Goal: Navigation & Orientation: Find specific page/section

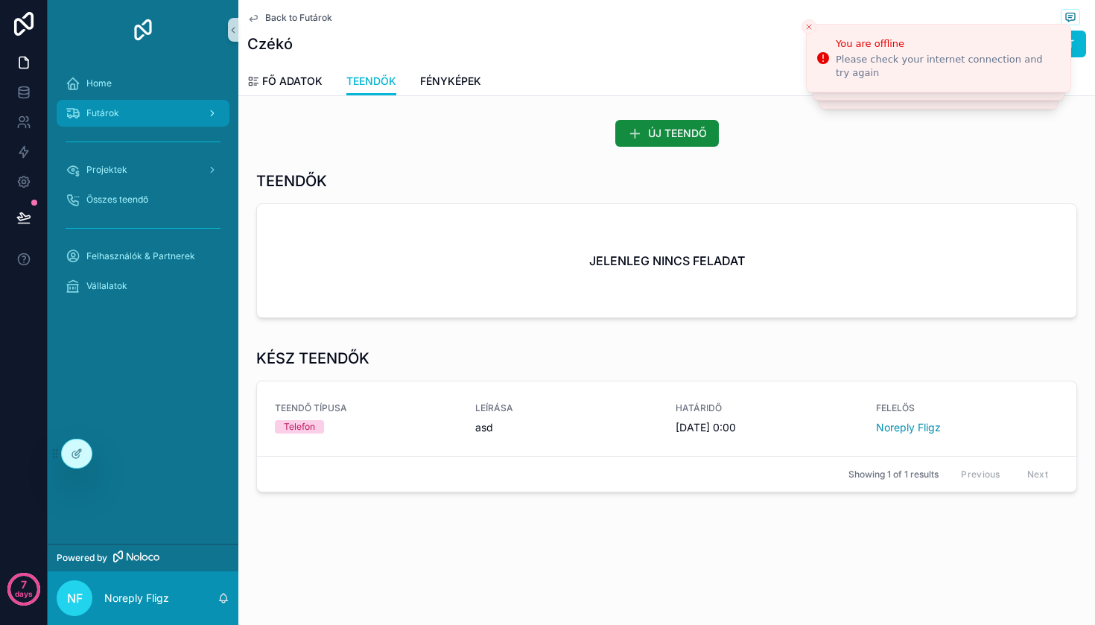
click at [112, 103] on div "Futárok" at bounding box center [143, 113] width 155 height 24
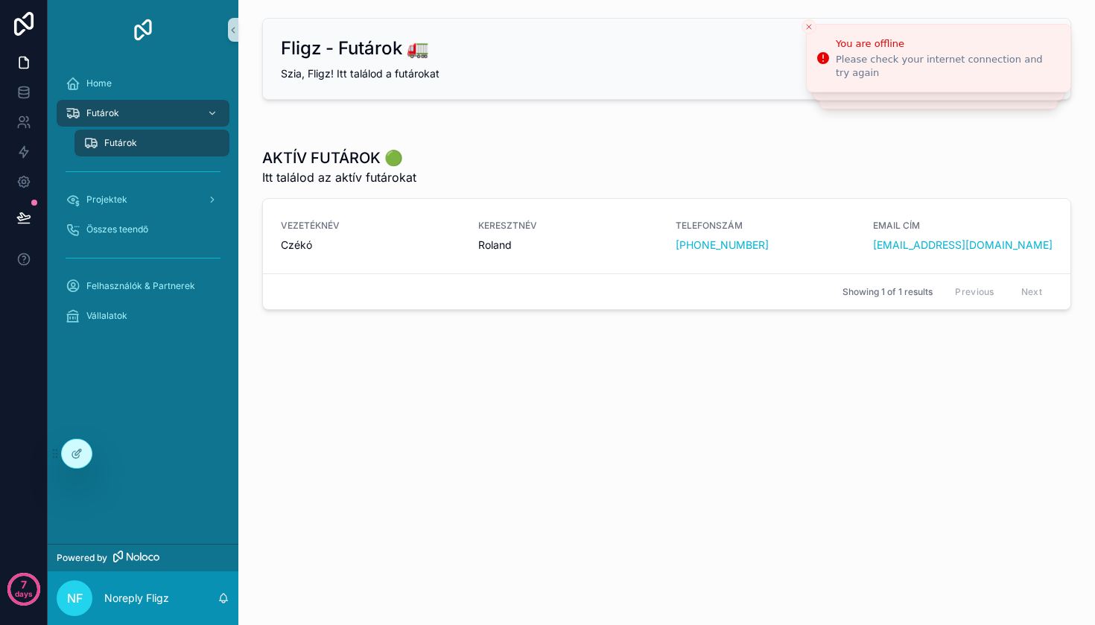
click at [205, 178] on div "scrollable content" at bounding box center [143, 171] width 173 height 24
click at [368, 247] on span "Czékó" at bounding box center [371, 245] width 180 height 15
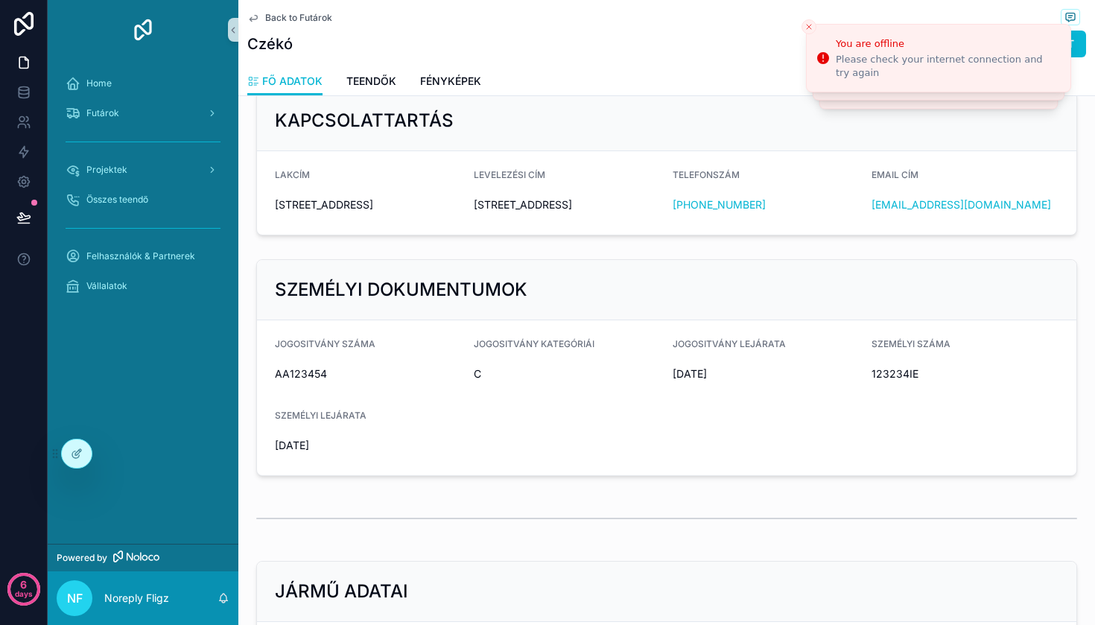
scroll to position [190, 0]
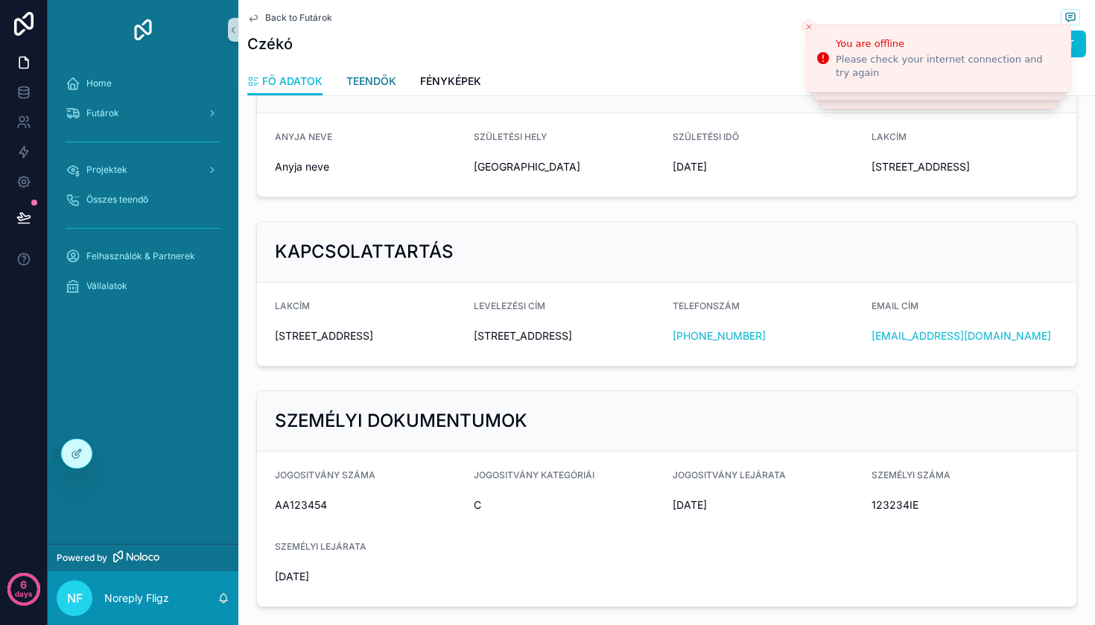
click at [370, 80] on span "TEENDŐK" at bounding box center [371, 81] width 50 height 15
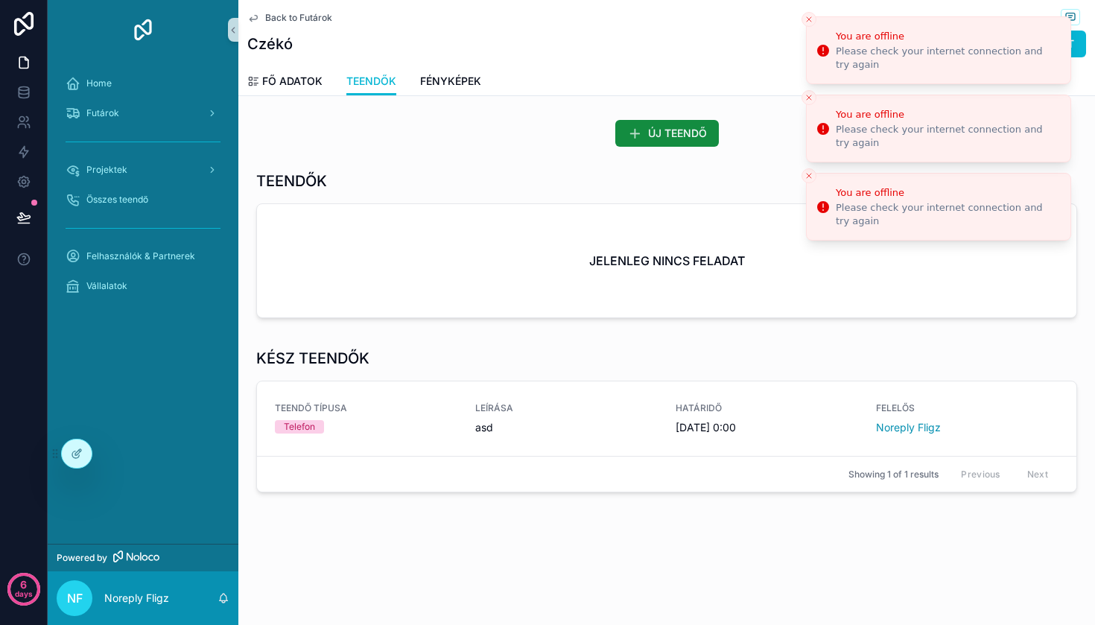
click at [807, 26] on button "Close toast" at bounding box center [809, 19] width 15 height 15
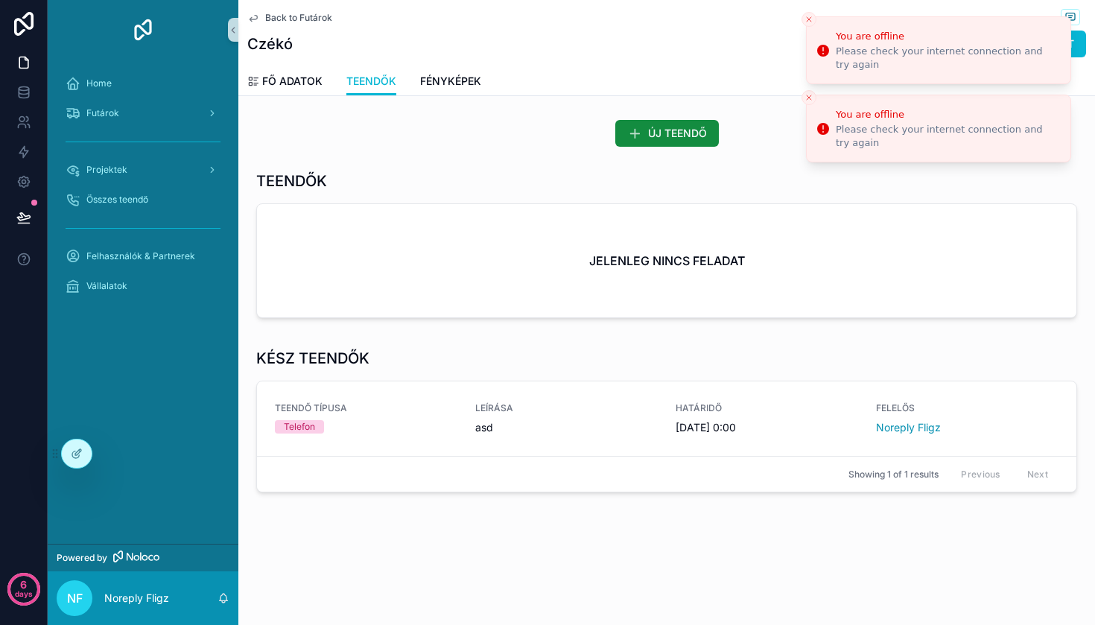
click at [807, 19] on icon "Close toast" at bounding box center [809, 19] width 9 height 9
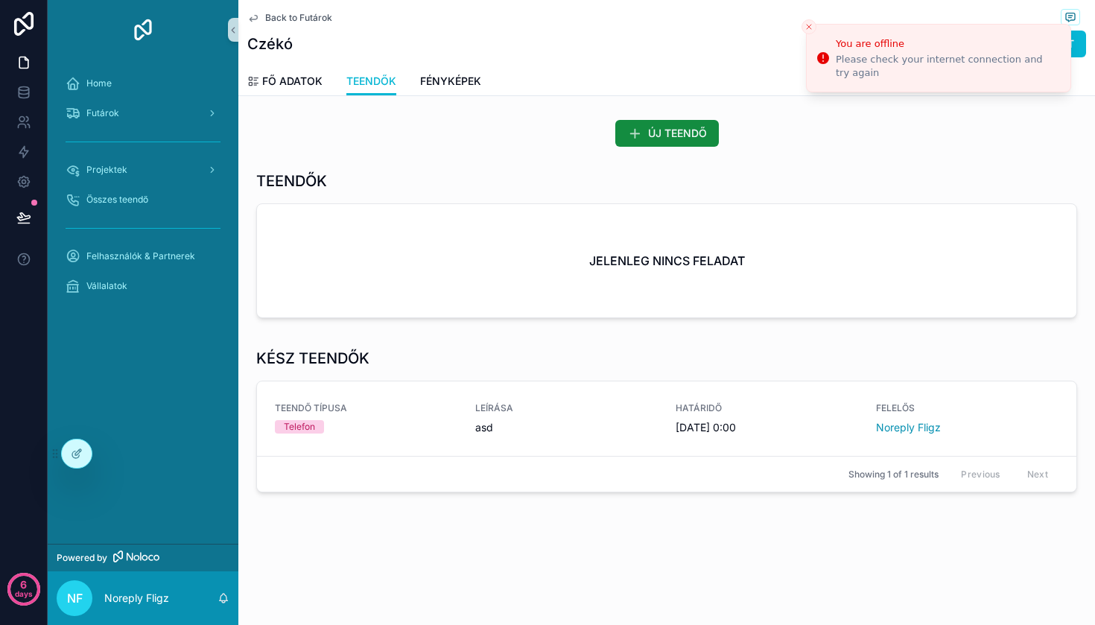
click at [807, 19] on button "Close toast" at bounding box center [809, 26] width 15 height 15
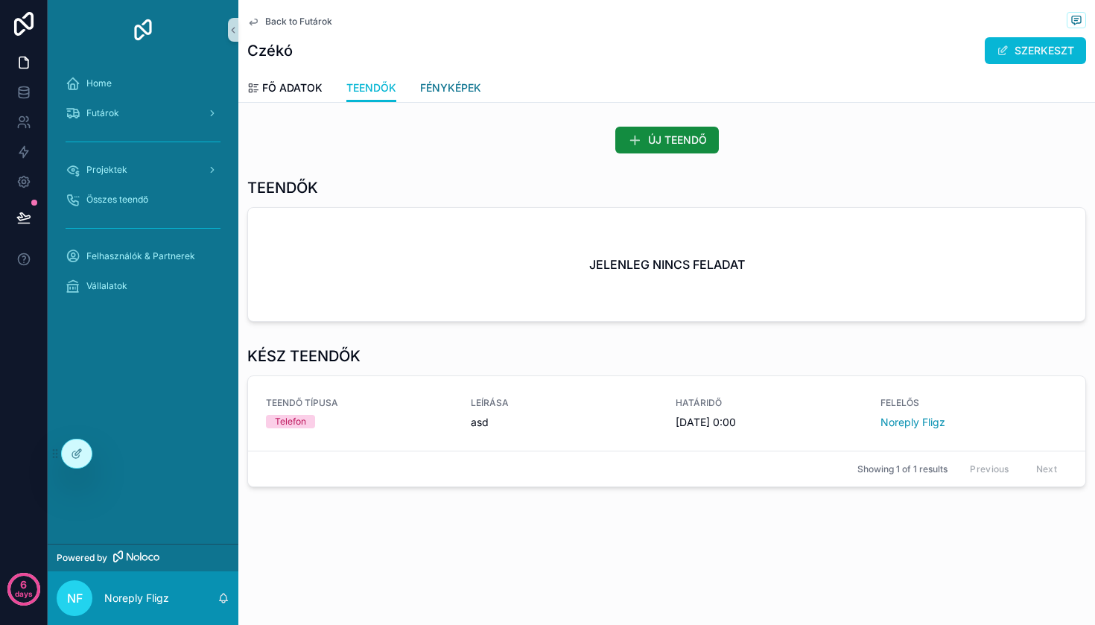
click at [456, 89] on span "FÉNYKÉPEK" at bounding box center [450, 87] width 61 height 15
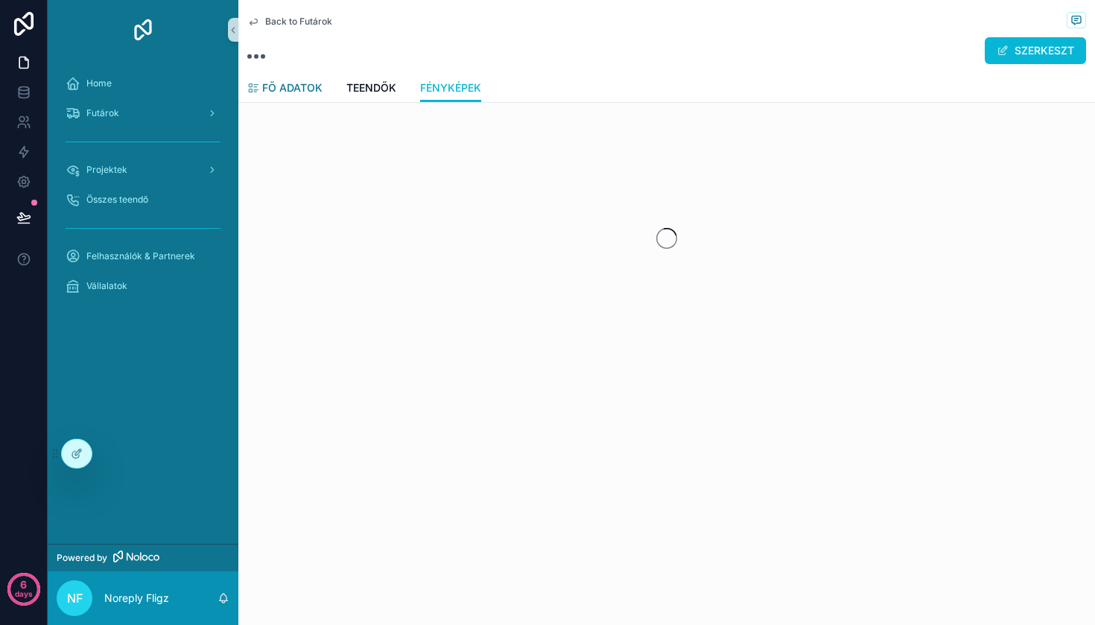
click at [301, 93] on span "FŐ ADATOK" at bounding box center [292, 87] width 60 height 15
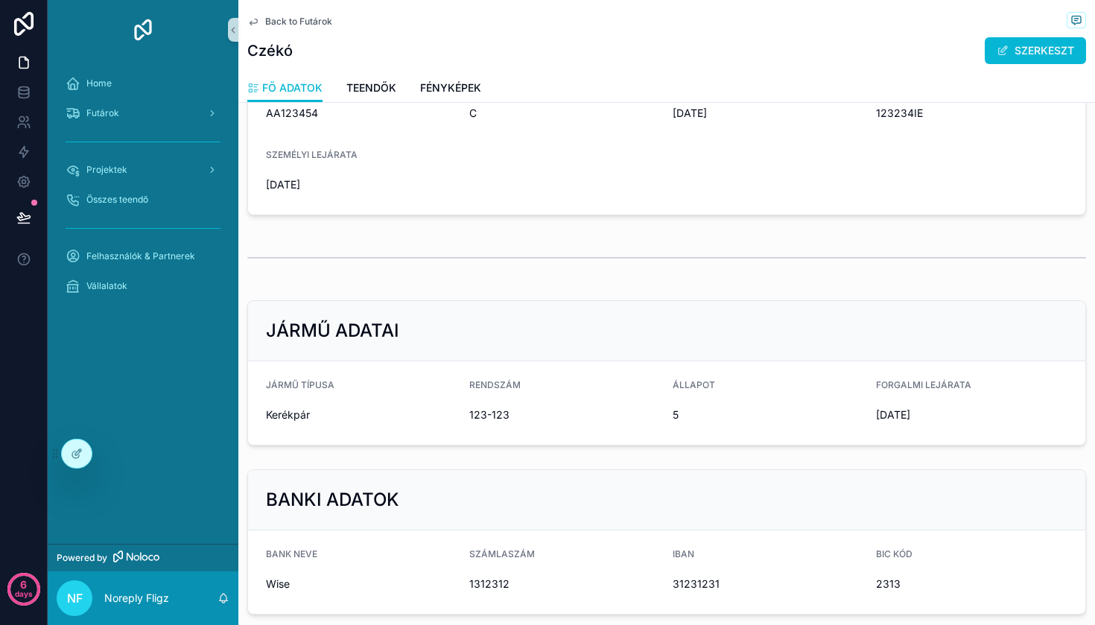
scroll to position [205, 0]
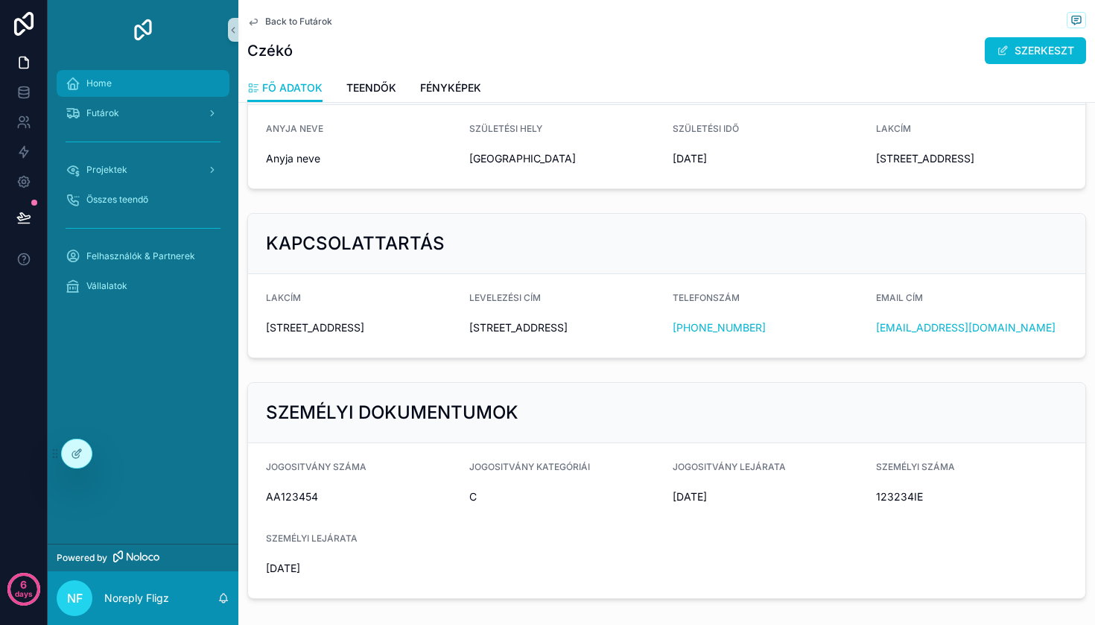
click at [115, 89] on div "Home" at bounding box center [143, 84] width 155 height 24
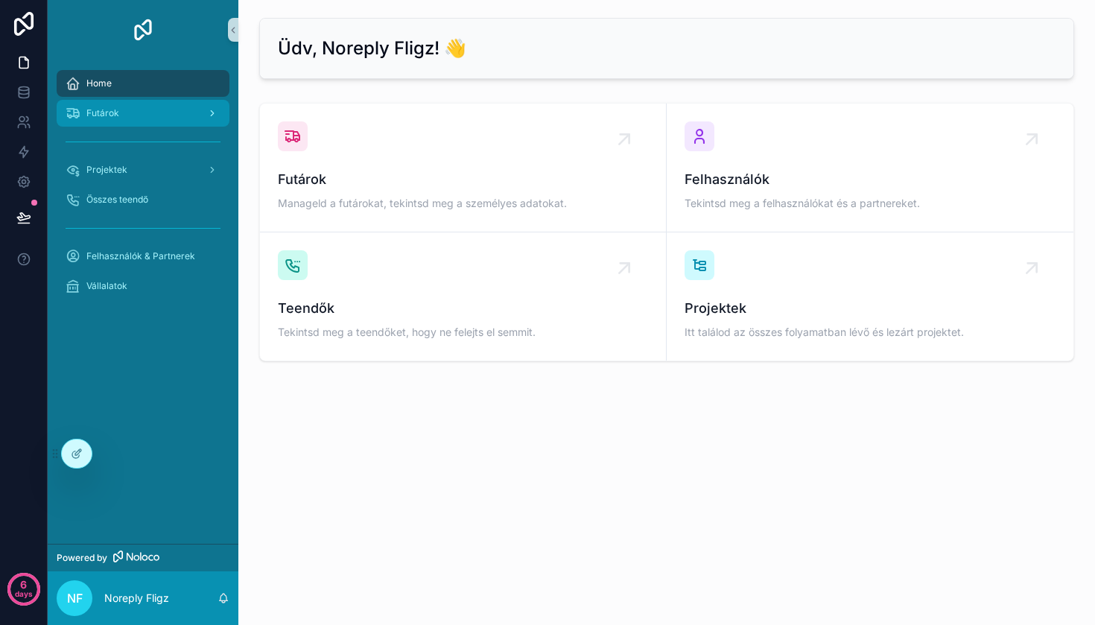
click at [140, 102] on div "Futárok" at bounding box center [143, 113] width 155 height 24
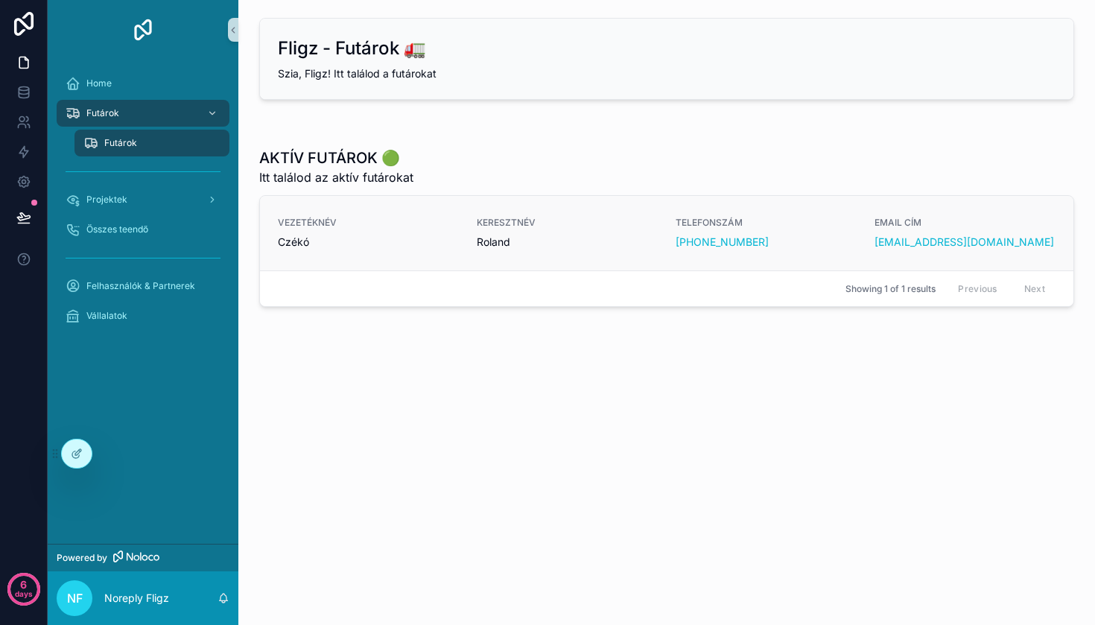
click at [545, 212] on link "VEZETÉKNÉV Czékó KERESZTNÉV Roland TELEFONSZÁM [PHONE_NUMBER] EMAIL CÍM [EMAIL_…" at bounding box center [667, 233] width 814 height 74
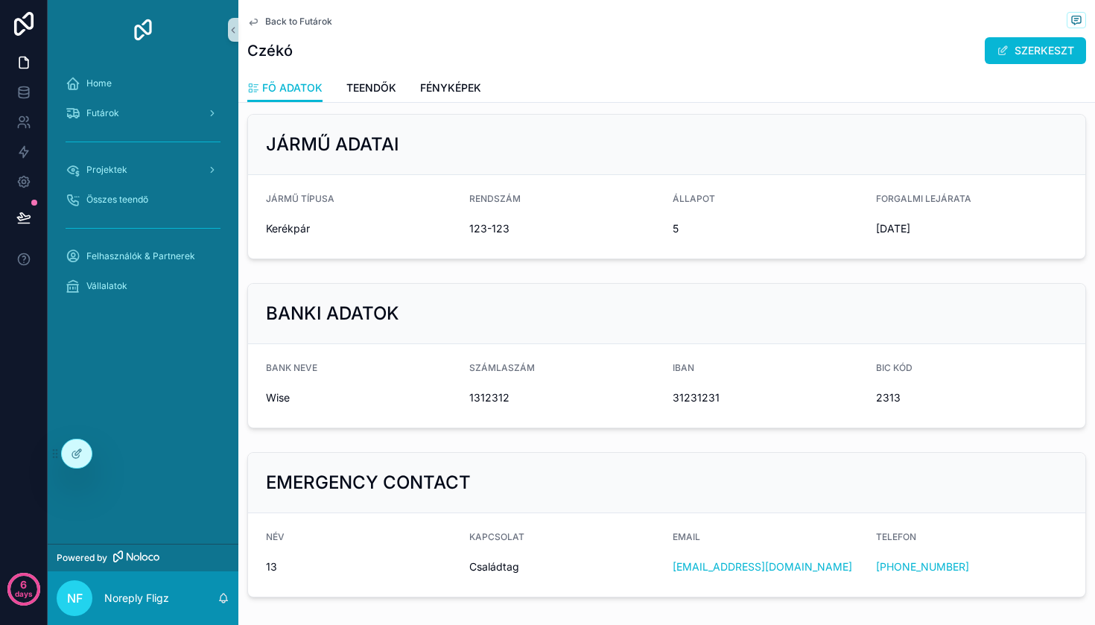
scroll to position [231, 0]
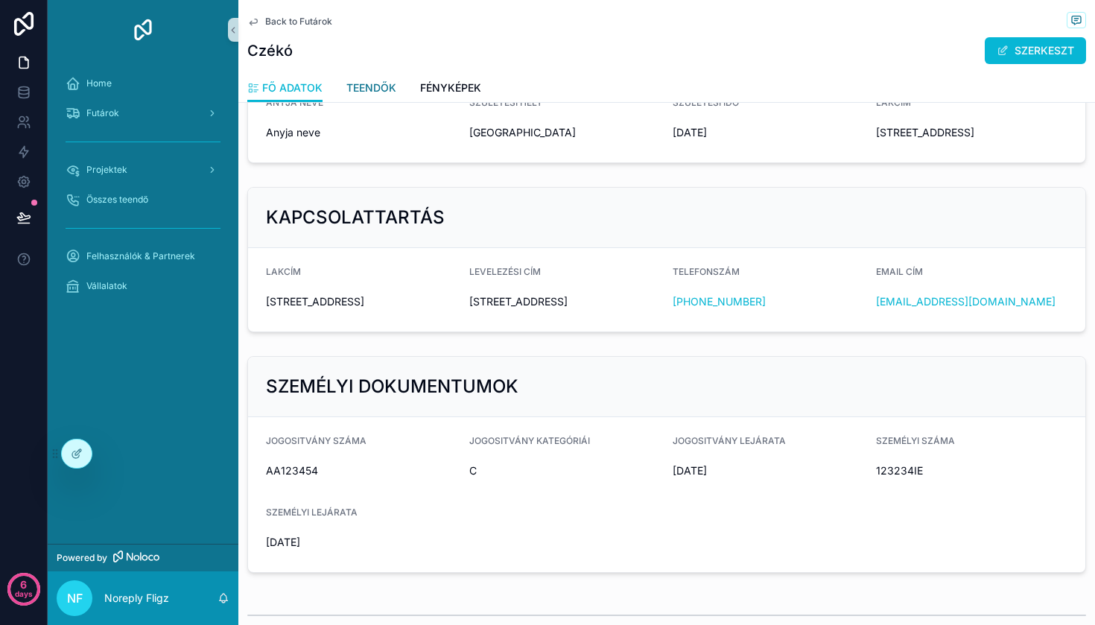
click at [391, 80] on link "TEENDŐK" at bounding box center [371, 89] width 50 height 30
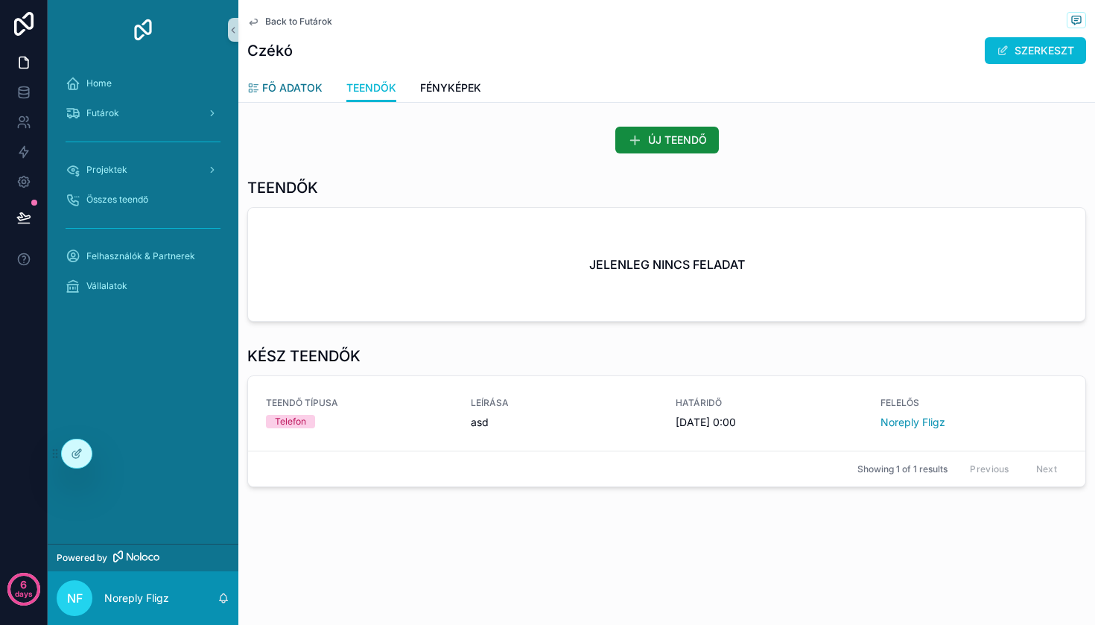
click at [290, 99] on link "FŐ ADATOK" at bounding box center [284, 89] width 75 height 30
